Goal: Check status: Check status

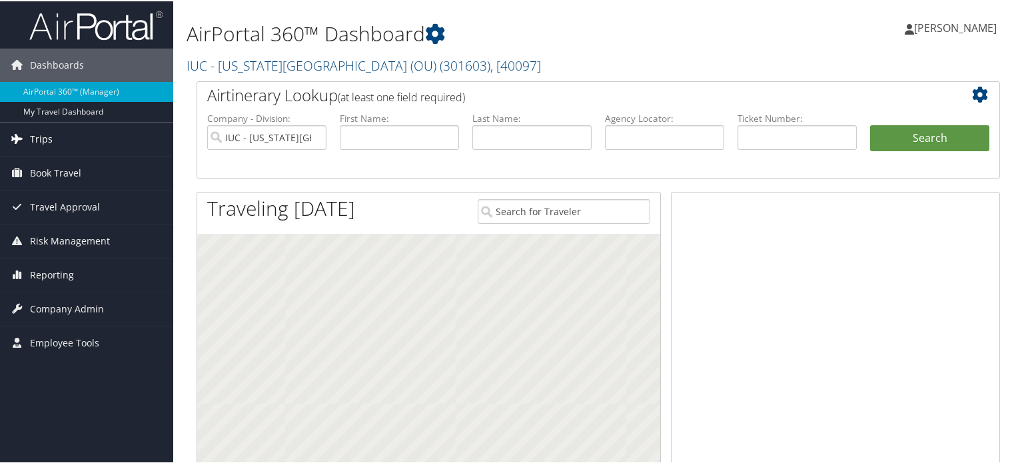
click at [44, 146] on span "Trips" at bounding box center [41, 137] width 23 height 33
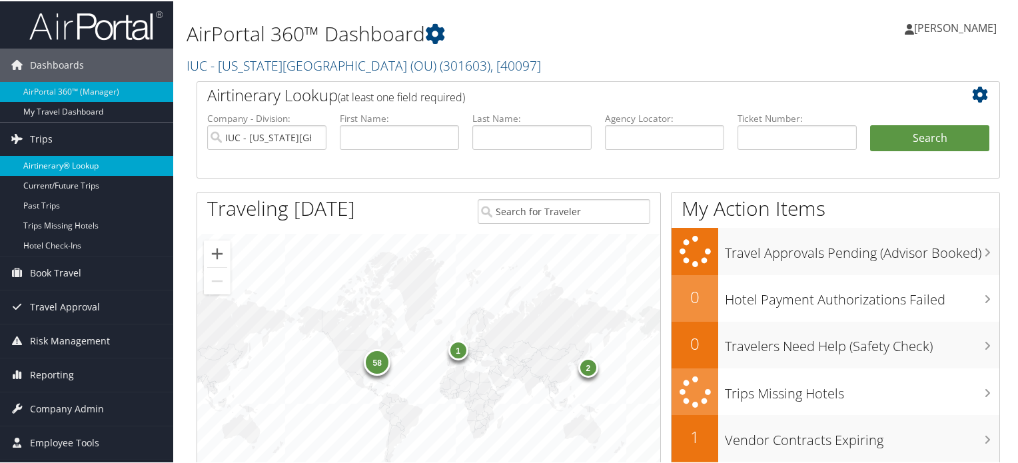
click at [57, 162] on link "Airtinerary® Lookup" at bounding box center [86, 165] width 173 height 20
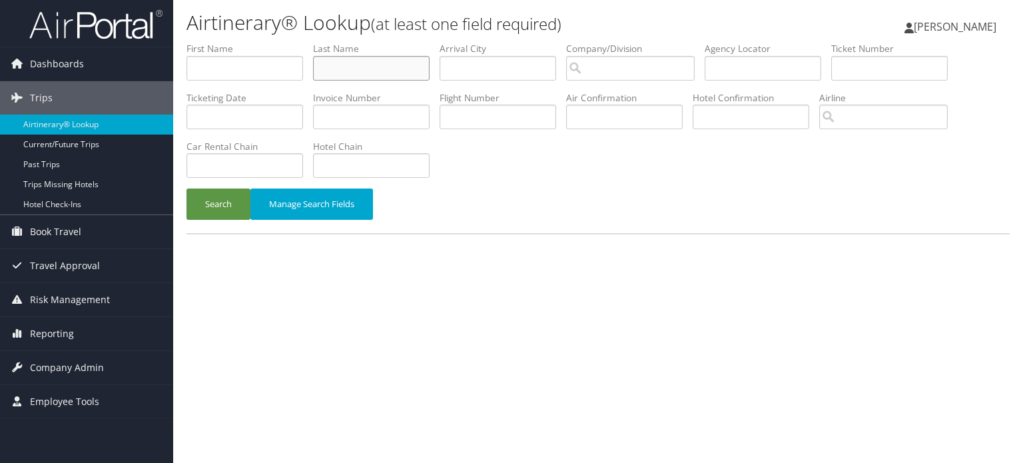
click at [350, 74] on input "text" at bounding box center [371, 68] width 117 height 25
type input "[PERSON_NAME]"
click at [278, 67] on input "text" at bounding box center [245, 68] width 117 height 25
type input "[PERSON_NAME]"
click at [187, 189] on button "Search" at bounding box center [219, 204] width 64 height 31
